Goal: Transaction & Acquisition: Purchase product/service

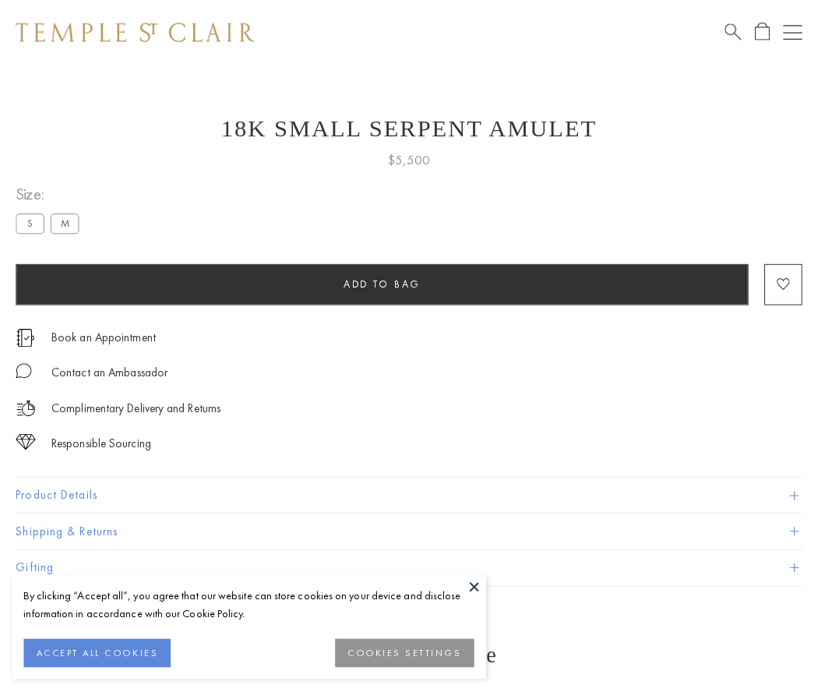
scroll to position [62, 0]
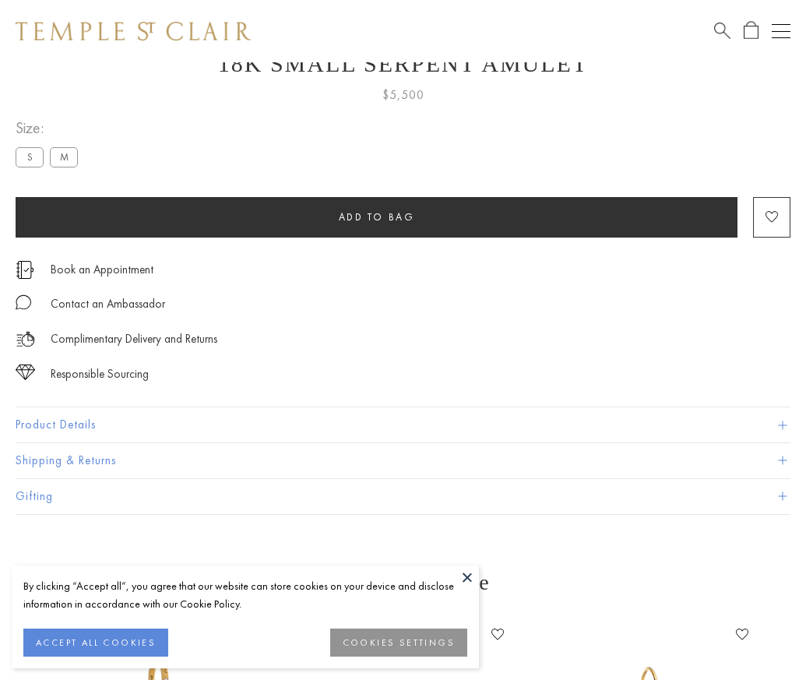
click at [376, 217] on span "Add to bag" at bounding box center [377, 216] width 76 height 13
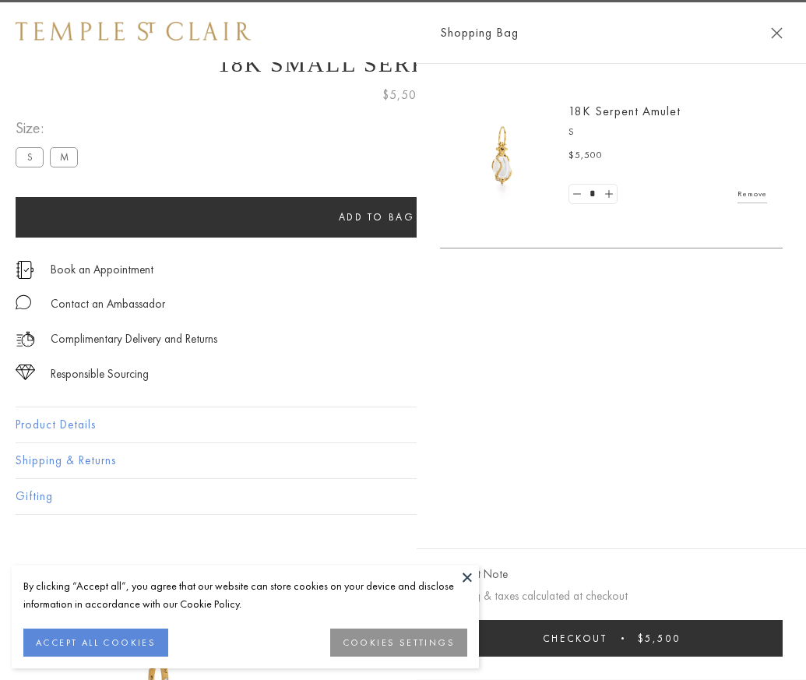
click at [608, 645] on span "Checkout" at bounding box center [575, 638] width 65 height 13
